Goal: Task Accomplishment & Management: Use online tool/utility

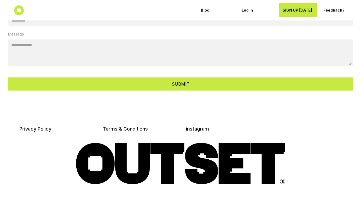
scroll to position [1752, 0]
click at [194, 126] on link "instagram" at bounding box center [197, 129] width 23 height 6
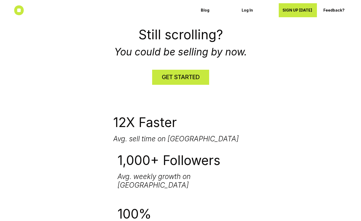
scroll to position [1128, 0]
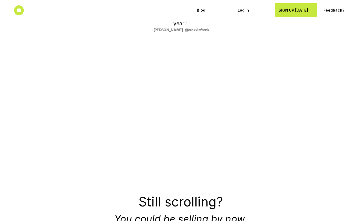
click at [285, 15] on link "SIGN UP TODAY" at bounding box center [296, 10] width 42 height 14
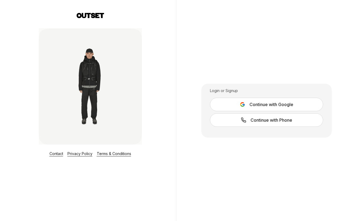
click at [261, 103] on span "Continue with Google" at bounding box center [272, 104] width 44 height 6
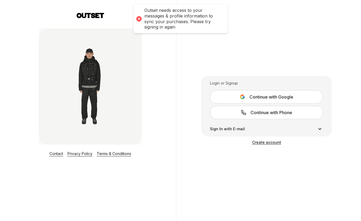
click at [277, 100] on span "Continue with Google" at bounding box center [272, 97] width 44 height 6
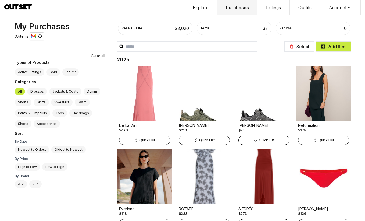
click at [205, 6] on button "Explore" at bounding box center [200, 7] width 33 height 15
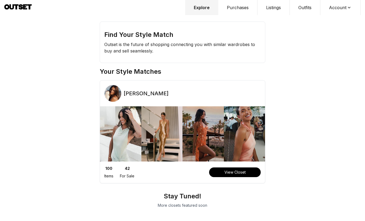
click at [135, 94] on h3 "Helen Owen" at bounding box center [146, 94] width 45 height 8
click at [242, 8] on button "Purchases" at bounding box center [237, 7] width 39 height 15
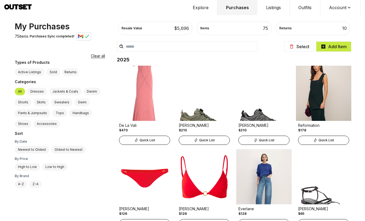
click at [311, 9] on button "Outfits" at bounding box center [305, 7] width 31 height 15
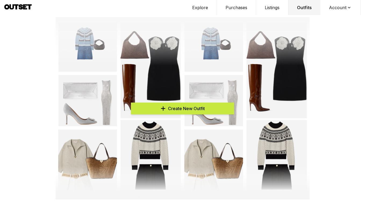
click at [193, 106] on span "Create New Outfit" at bounding box center [186, 108] width 37 height 6
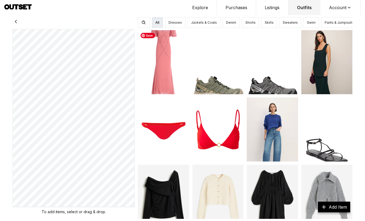
click at [154, 69] on img at bounding box center [163, 62] width 51 height 64
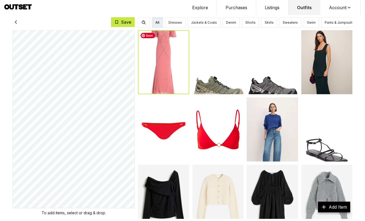
click at [154, 69] on img at bounding box center [163, 62] width 51 height 64
click at [161, 115] on img at bounding box center [163, 129] width 51 height 64
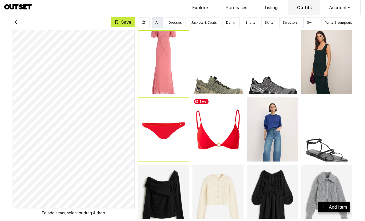
click at [206, 128] on img at bounding box center [218, 129] width 51 height 64
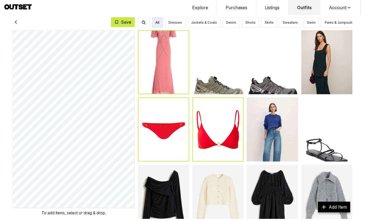
click at [326, 204] on link "Add Item" at bounding box center [334, 207] width 32 height 11
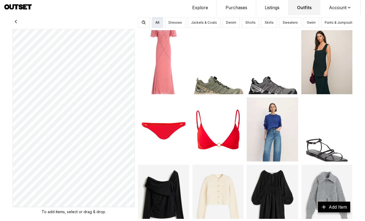
click at [199, 3] on button "Explore" at bounding box center [200, 7] width 33 height 15
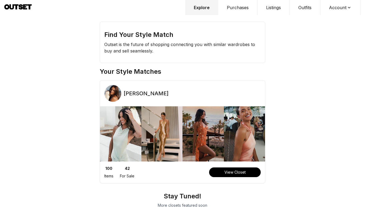
click at [238, 8] on button "Purchases" at bounding box center [237, 7] width 39 height 15
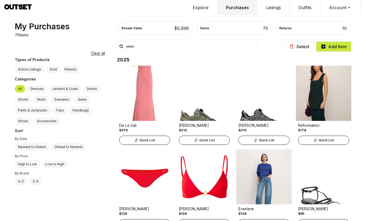
click at [345, 28] on div "10" at bounding box center [345, 28] width 5 height 6
click at [151, 140] on span "Quick List" at bounding box center [148, 140] width 16 height 4
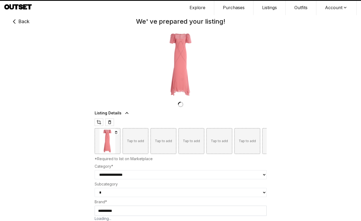
type input "***"
select select "*******"
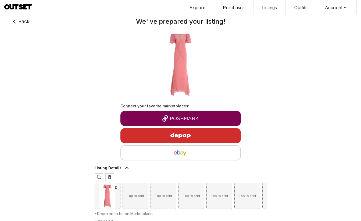
click at [164, 153] on img "button" at bounding box center [180, 153] width 111 height 6
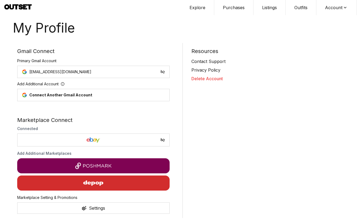
scroll to position [6, 0]
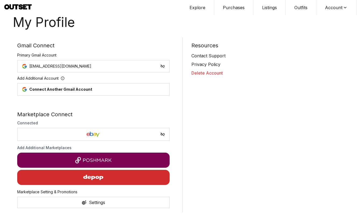
click at [79, 177] on img "button" at bounding box center [93, 177] width 47 height 13
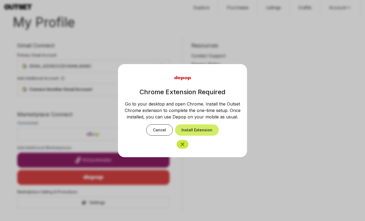
click at [200, 128] on button "Install Extension" at bounding box center [197, 129] width 44 height 11
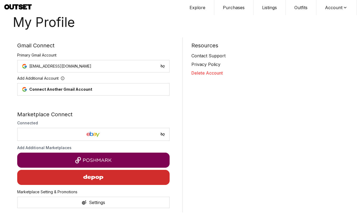
click at [105, 160] on img "button" at bounding box center [94, 160] width 144 height 6
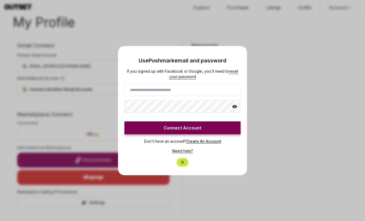
click at [294, 66] on div at bounding box center [182, 110] width 365 height 221
click at [278, 54] on div at bounding box center [182, 110] width 365 height 221
click at [278, 53] on div at bounding box center [182, 110] width 365 height 221
click at [244, 84] on div "Modal Modal content Use Poshmark email and password If you signed up with Faceb…" at bounding box center [182, 110] width 129 height 129
click at [182, 162] on icon "Close" at bounding box center [182, 162] width 5 height 5
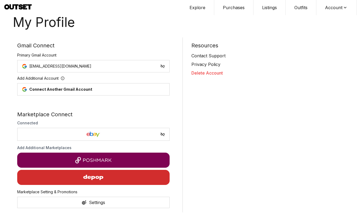
scroll to position [0, 0]
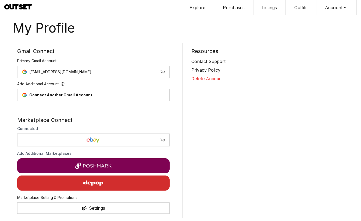
click at [226, 5] on button "Purchases" at bounding box center [233, 7] width 39 height 15
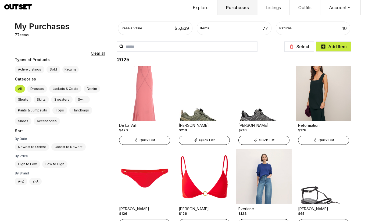
click at [158, 139] on div "Quick List" at bounding box center [144, 140] width 51 height 9
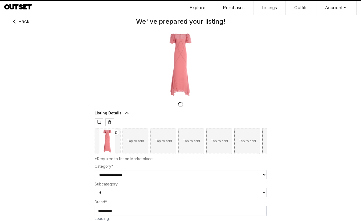
type input "***"
select select "*******"
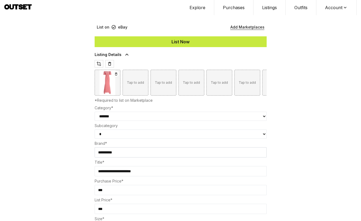
scroll to position [226, 0]
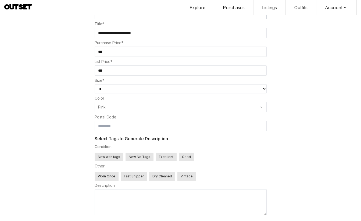
click at [107, 157] on button "New with tags" at bounding box center [109, 157] width 29 height 9
click at [102, 176] on button "Worn Once" at bounding box center [107, 176] width 24 height 9
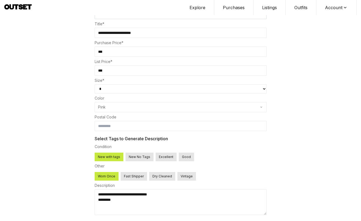
click at [100, 175] on button "Worn Once" at bounding box center [107, 176] width 24 height 9
click at [126, 176] on button "Fast Shipper" at bounding box center [134, 176] width 26 height 9
type textarea "**********"
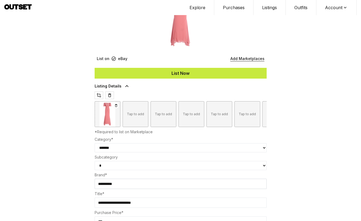
scroll to position [0, 0]
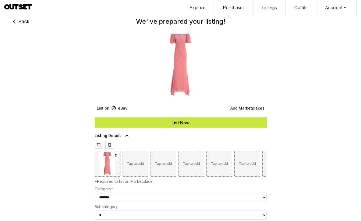
click at [153, 121] on div "List Now" at bounding box center [181, 122] width 172 height 6
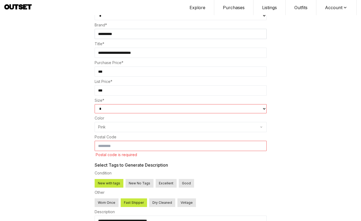
scroll to position [230, 0]
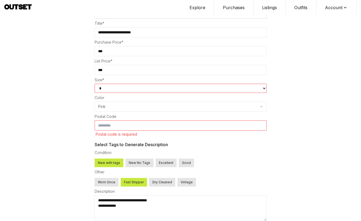
click at [114, 93] on select "* ** * * * * * ** ** *** ** * * * **" at bounding box center [181, 88] width 172 height 9
select select "**"
click at [111, 129] on input at bounding box center [181, 125] width 172 height 10
type input "*****"
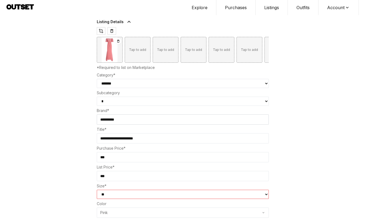
scroll to position [0, 0]
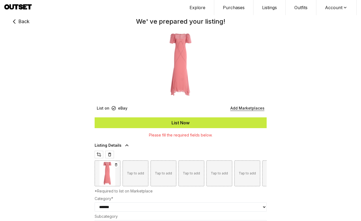
click at [190, 122] on div "List Now" at bounding box center [181, 122] width 172 height 6
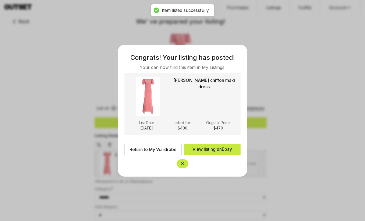
click at [223, 149] on link "View listing on Ebay" at bounding box center [212, 149] width 57 height 11
click at [261, 44] on div at bounding box center [182, 110] width 365 height 221
click at [179, 162] on button "Close" at bounding box center [183, 163] width 12 height 9
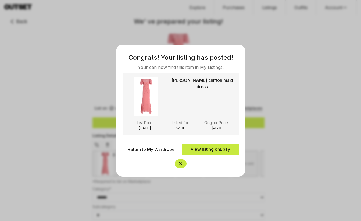
type input "***"
select select
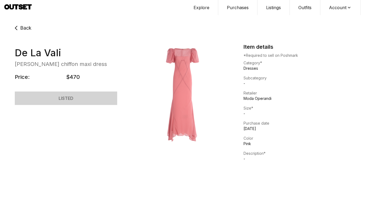
click at [271, 12] on button "Listings" at bounding box center [274, 7] width 32 height 15
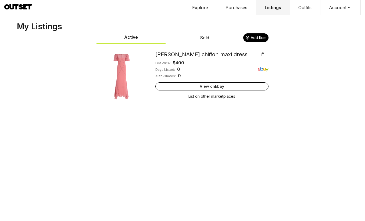
click at [255, 34] on div "Add Item" at bounding box center [256, 37] width 25 height 9
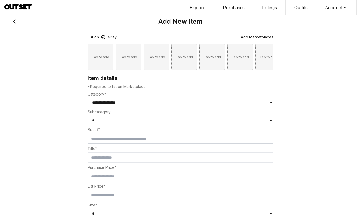
click at [225, 5] on button "Purchases" at bounding box center [233, 7] width 39 height 15
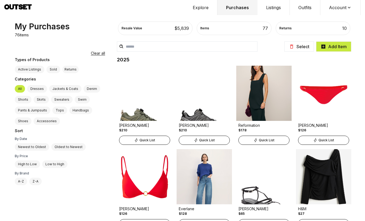
click at [305, 9] on button "Outfits" at bounding box center [305, 7] width 31 height 15
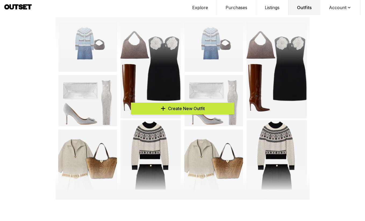
click at [341, 6] on button "Account" at bounding box center [341, 7] width 40 height 15
click at [329, 20] on span "Profile" at bounding box center [337, 18] width 47 height 10
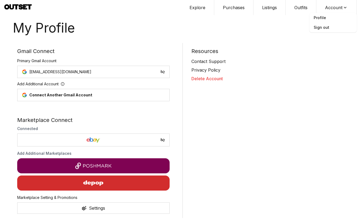
scroll to position [6, 0]
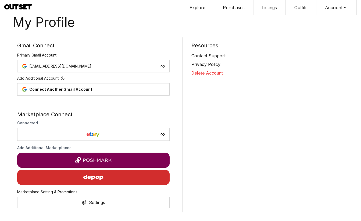
click at [102, 202] on div "Settings" at bounding box center [97, 202] width 16 height 6
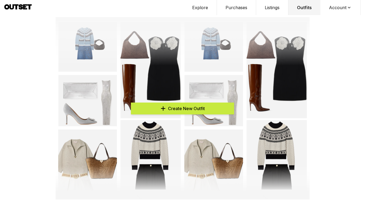
click at [206, 7] on button "Explore" at bounding box center [200, 7] width 33 height 15
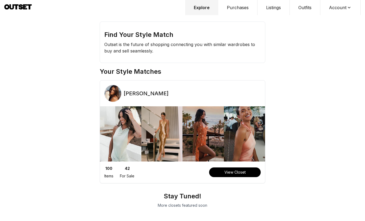
click at [118, 97] on img at bounding box center [113, 93] width 17 height 17
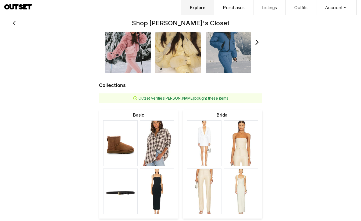
scroll to position [169, 0]
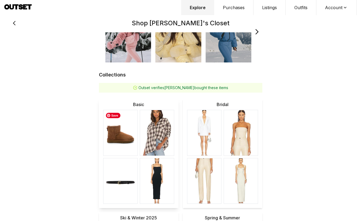
click at [130, 116] on img at bounding box center [121, 132] width 34 height 45
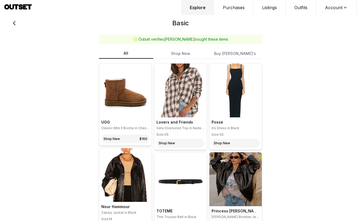
click at [242, 58] on button "Buy Helen's" at bounding box center [235, 53] width 55 height 10
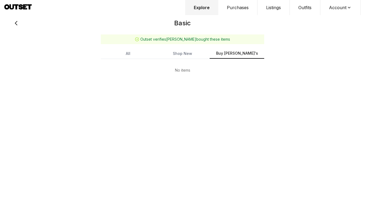
click at [190, 55] on button "Shop New" at bounding box center [183, 53] width 55 height 10
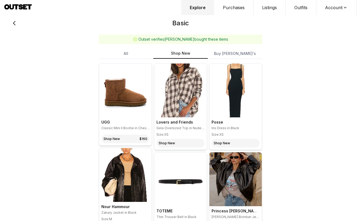
click at [128, 50] on button "All" at bounding box center [126, 53] width 55 height 10
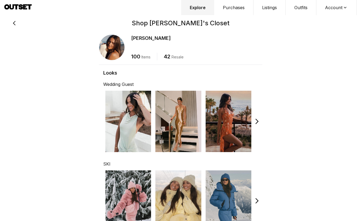
click at [25, 8] on icon at bounding box center [17, 7] width 27 height 7
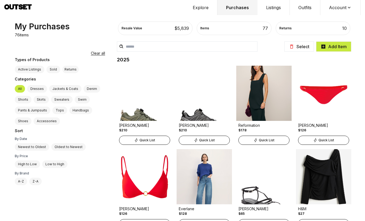
click at [199, 10] on button "Explore" at bounding box center [200, 7] width 33 height 15
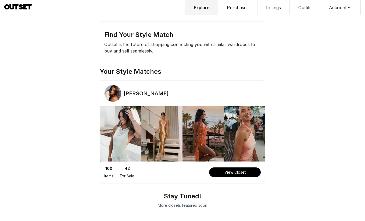
click at [238, 7] on button "Purchases" at bounding box center [237, 7] width 39 height 15
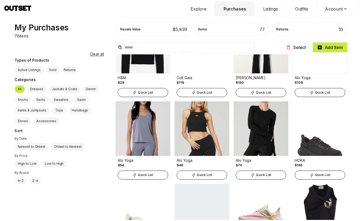
scroll to position [430, 0]
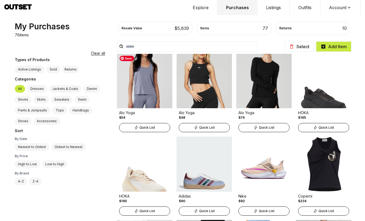
click at [144, 89] on img at bounding box center [144, 80] width 55 height 55
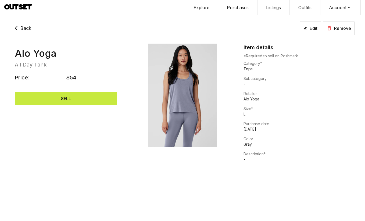
click at [84, 102] on button "SELL" at bounding box center [66, 98] width 103 height 13
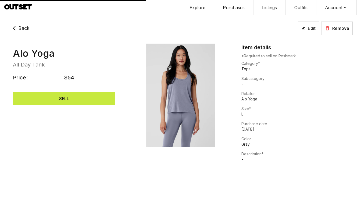
select select "****"
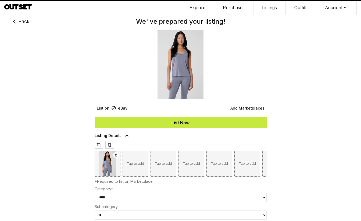
type input "**"
select select "*"
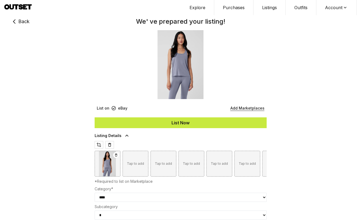
click at [140, 123] on div "List Now" at bounding box center [181, 122] width 172 height 6
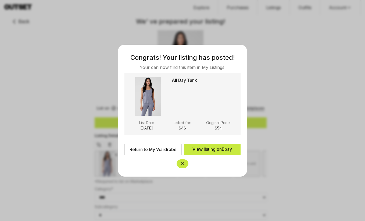
click at [215, 66] on link "My Listings." at bounding box center [214, 67] width 24 height 5
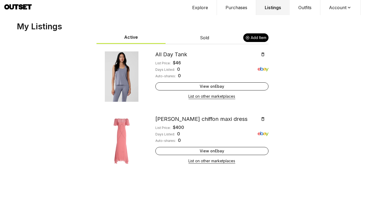
click at [20, 6] on icon at bounding box center [21, 6] width 4 height 5
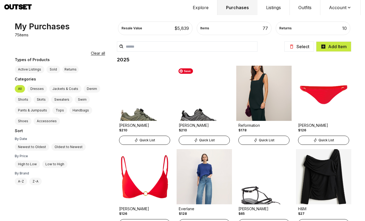
click at [198, 102] on img at bounding box center [204, 93] width 55 height 55
click at [278, 8] on button "Listings" at bounding box center [274, 7] width 32 height 15
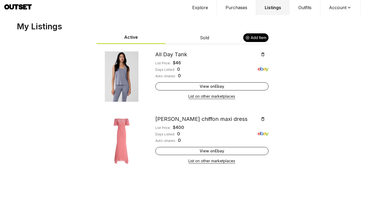
click at [214, 39] on button "Sold" at bounding box center [204, 38] width 69 height 12
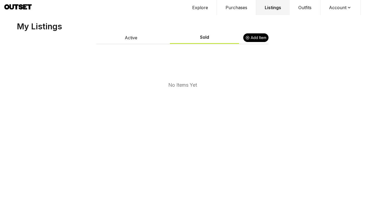
click at [138, 42] on button "Active" at bounding box center [131, 38] width 69 height 12
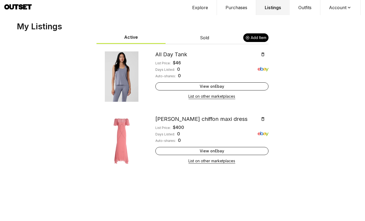
click at [307, 3] on button "Outfits" at bounding box center [305, 7] width 31 height 15
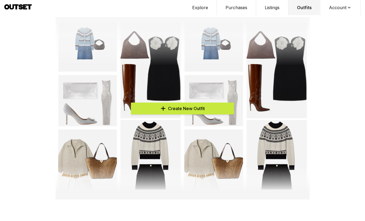
click at [269, 9] on button "Listings" at bounding box center [272, 7] width 32 height 15
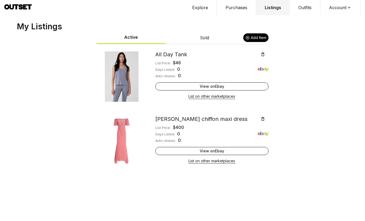
click at [238, 10] on button "Purchases" at bounding box center [236, 7] width 39 height 15
click at [204, 11] on button "Explore" at bounding box center [200, 7] width 33 height 15
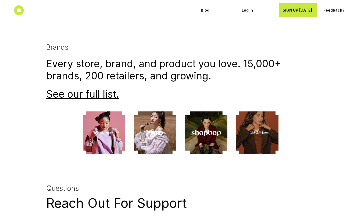
scroll to position [1524, 0]
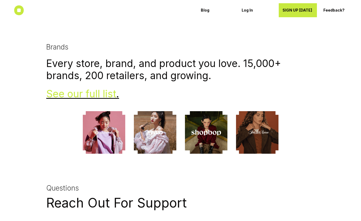
click at [68, 88] on link "See our full list" at bounding box center [81, 94] width 70 height 12
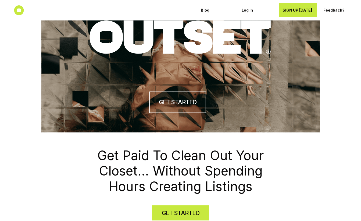
scroll to position [0, 0]
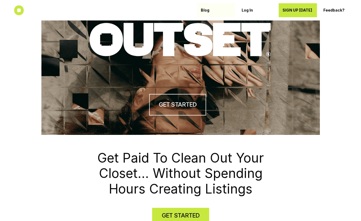
click at [204, 12] on p "Blog" at bounding box center [216, 10] width 31 height 5
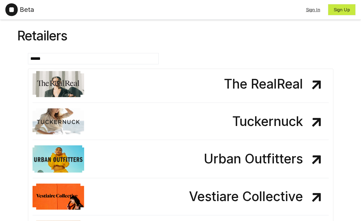
click at [12, 9] on img at bounding box center [11, 9] width 12 height 13
